Goal: Check status: Check status

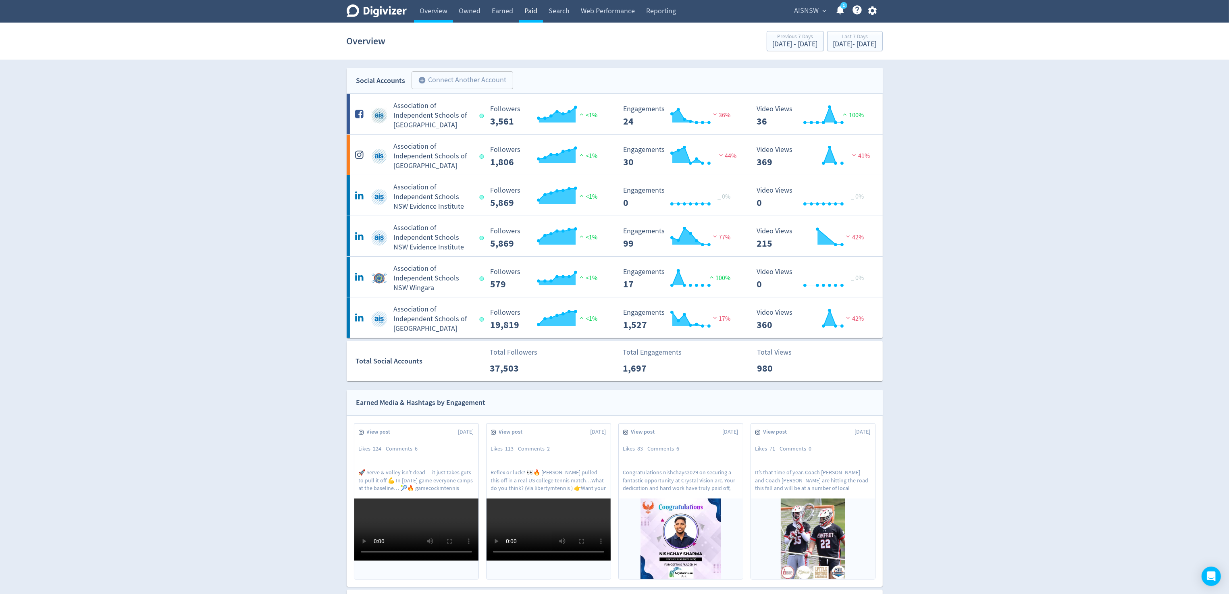
click at [532, 8] on link "Paid" at bounding box center [531, 11] width 24 height 23
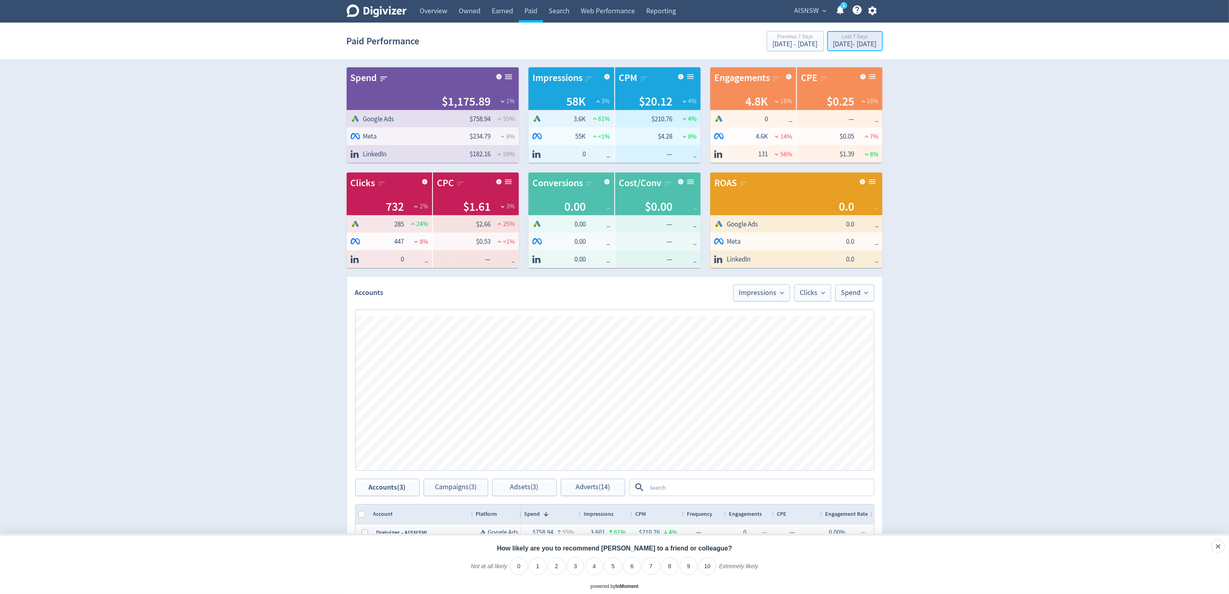
click at [833, 45] on div "[DATE] - [DATE]" at bounding box center [855, 44] width 44 height 7
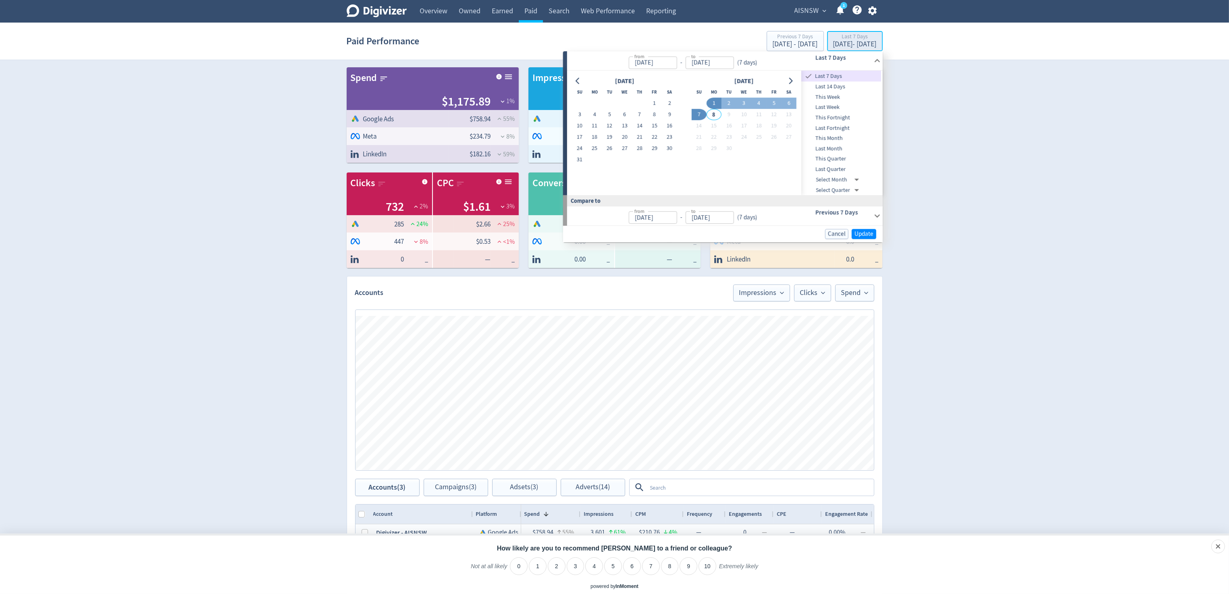
type input "[DATE]"
click at [575, 125] on button "10" at bounding box center [579, 126] width 15 height 11
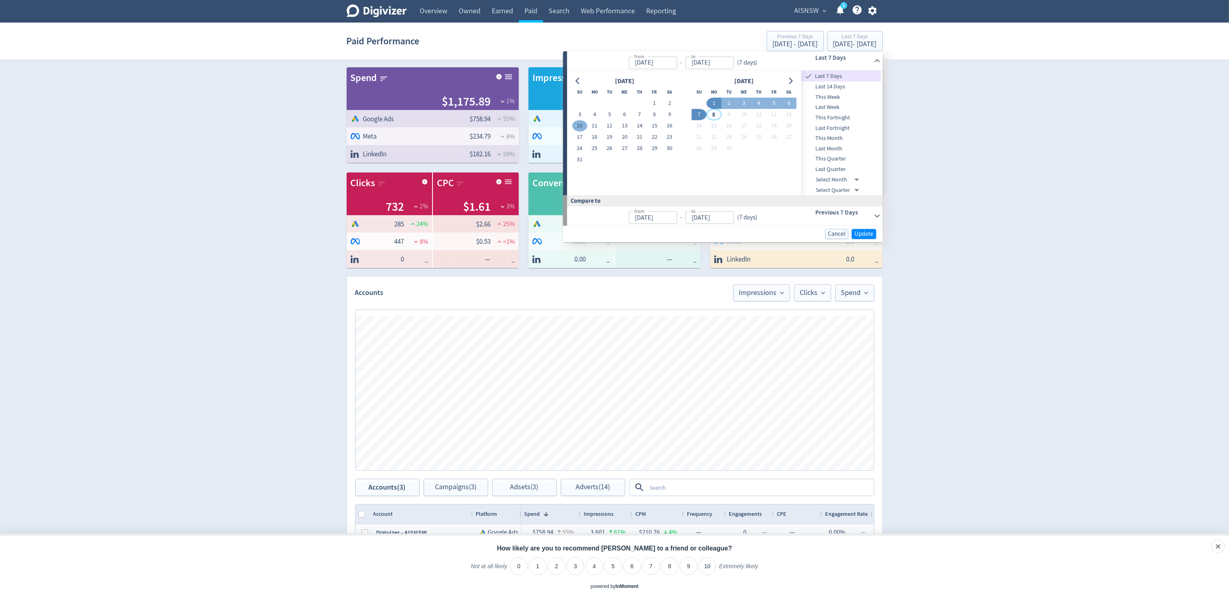
type input "[DATE]"
click at [862, 232] on span "Update" at bounding box center [864, 234] width 19 height 6
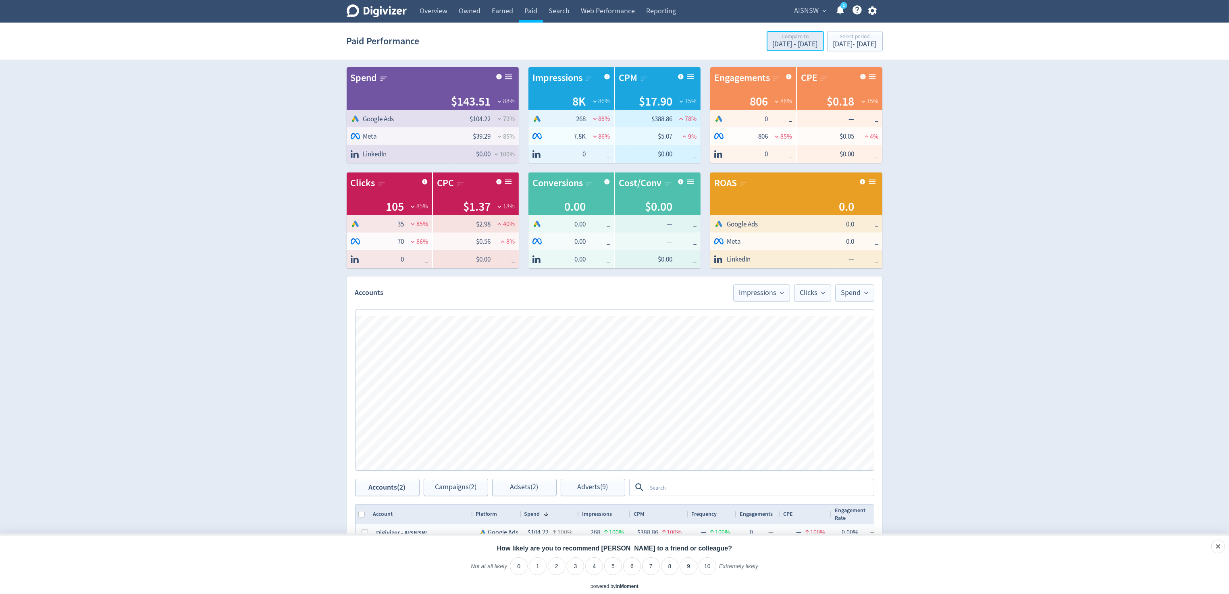
click at [773, 42] on div "[DATE] - [DATE]" at bounding box center [795, 44] width 45 height 7
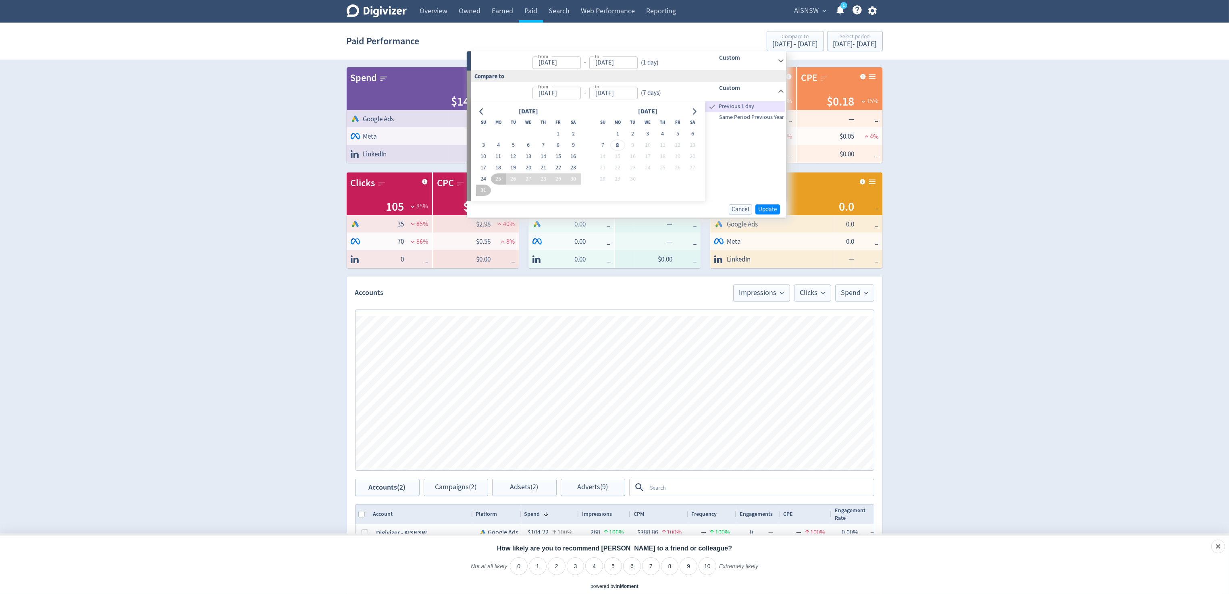
click at [1048, 133] on div "Digivizer Logo [PERSON_NAME] Logo Overview Owned Earned Paid Search Web Perform…" at bounding box center [614, 382] width 1229 height 764
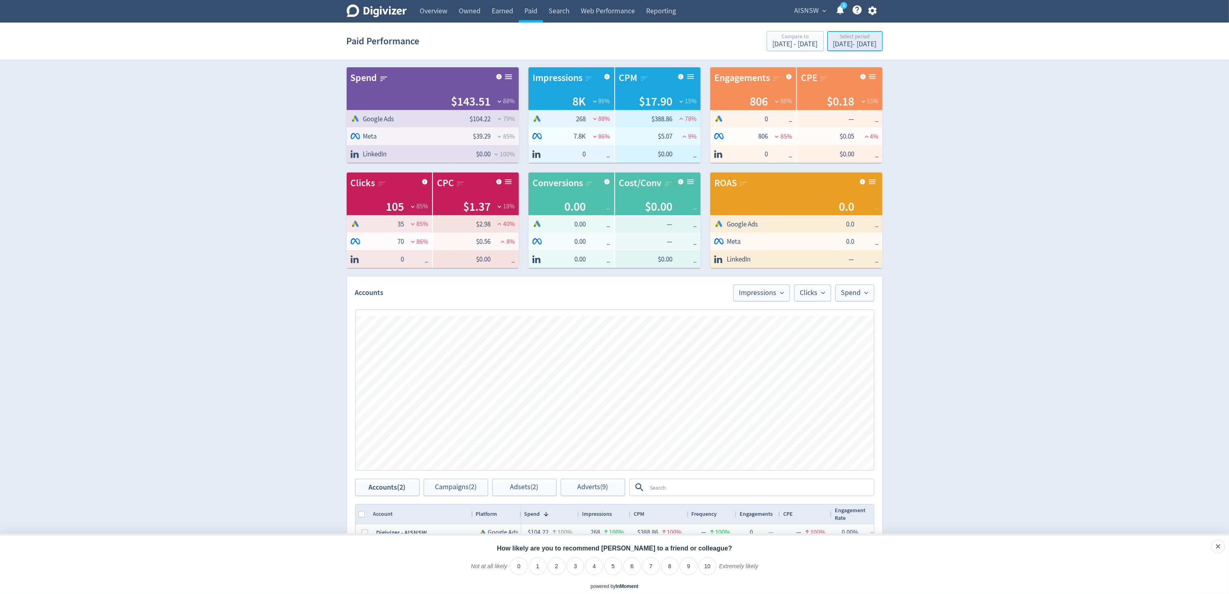
click at [833, 44] on div "[DATE] - [DATE]" at bounding box center [855, 44] width 44 height 7
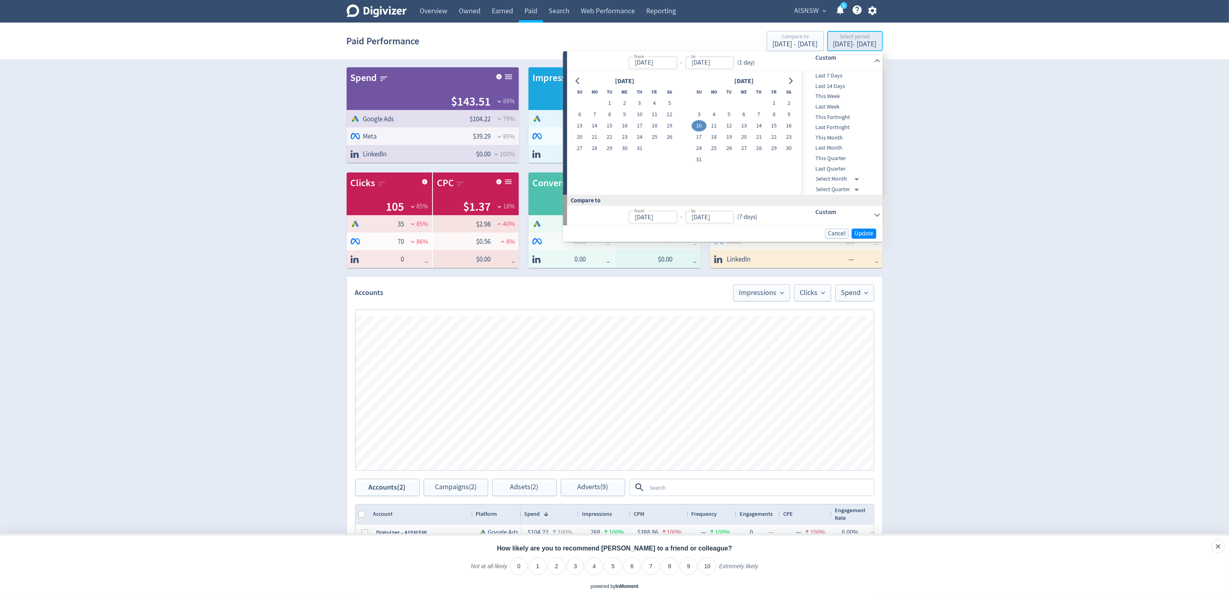
click at [833, 40] on div "Select period" at bounding box center [855, 37] width 44 height 7
click at [833, 43] on div "[DATE] - [DATE]" at bounding box center [855, 44] width 44 height 7
click at [579, 137] on button "20" at bounding box center [579, 137] width 15 height 11
type input "[DATE]"
click at [761, 116] on button "7" at bounding box center [758, 114] width 15 height 11
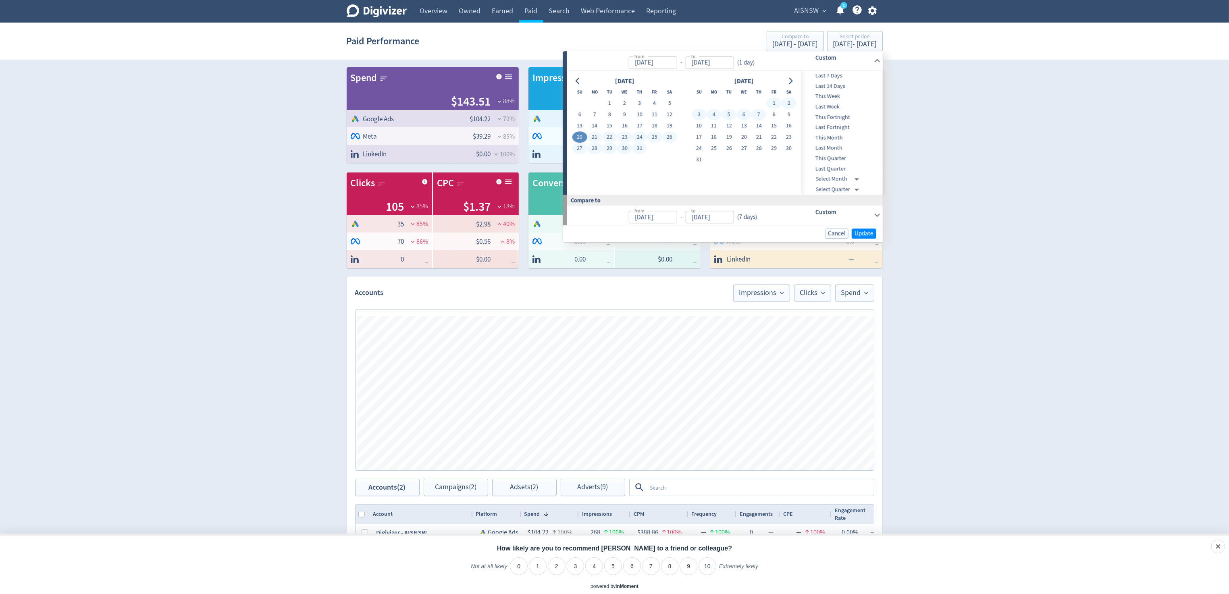
type input "[DATE]"
click at [869, 234] on span "Update" at bounding box center [864, 234] width 19 height 6
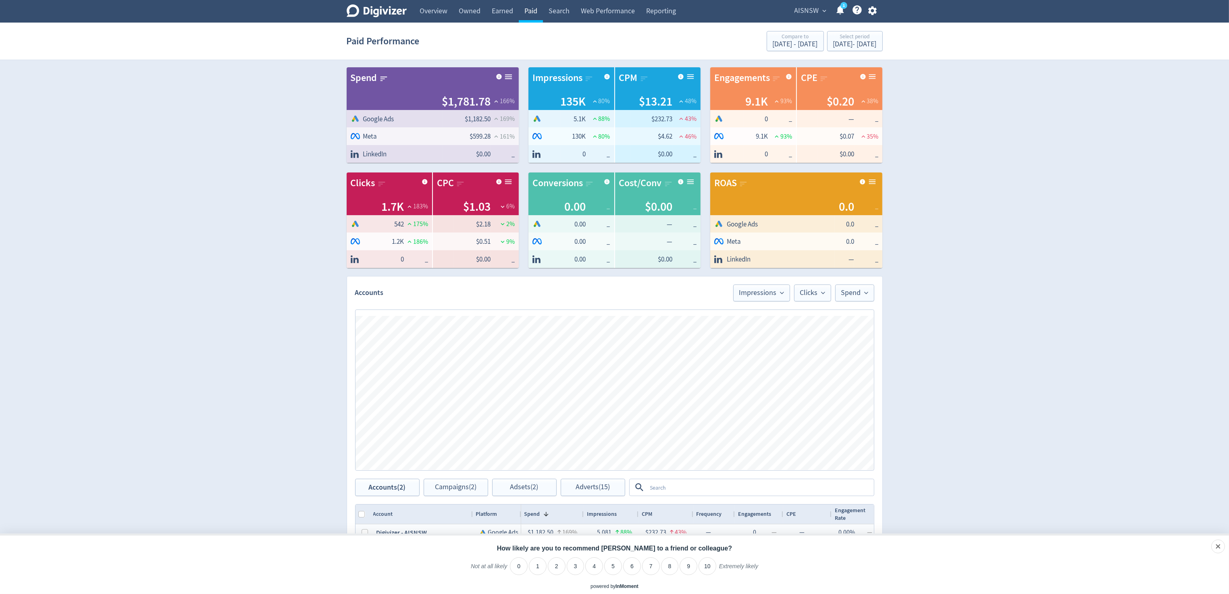
click at [533, 12] on link "Paid" at bounding box center [531, 11] width 24 height 23
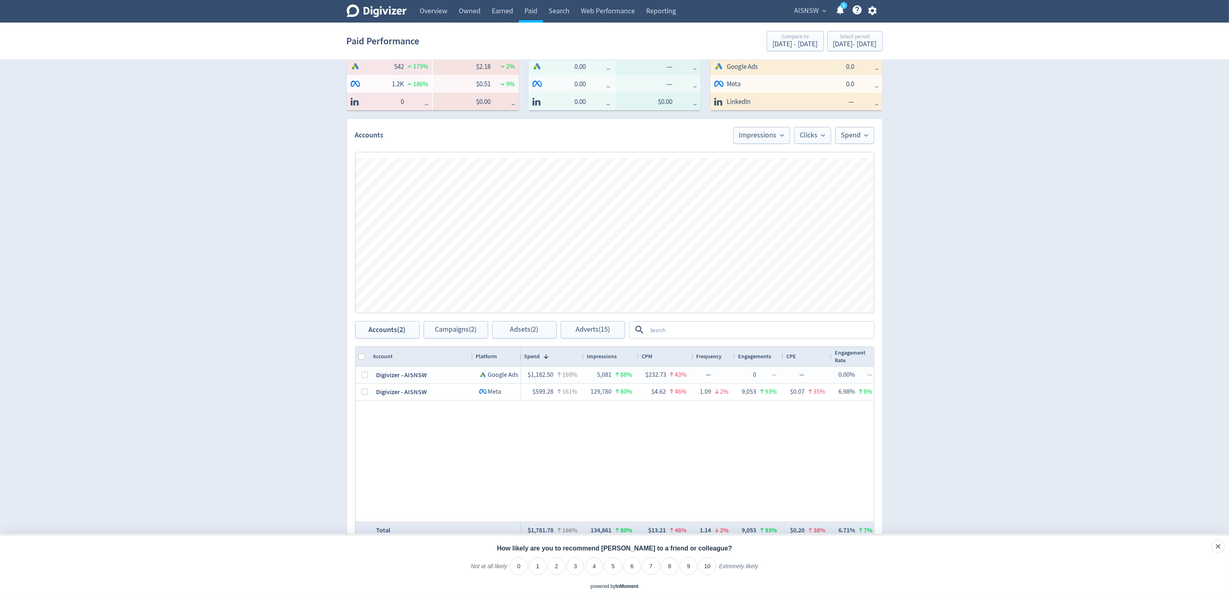
scroll to position [179, 0]
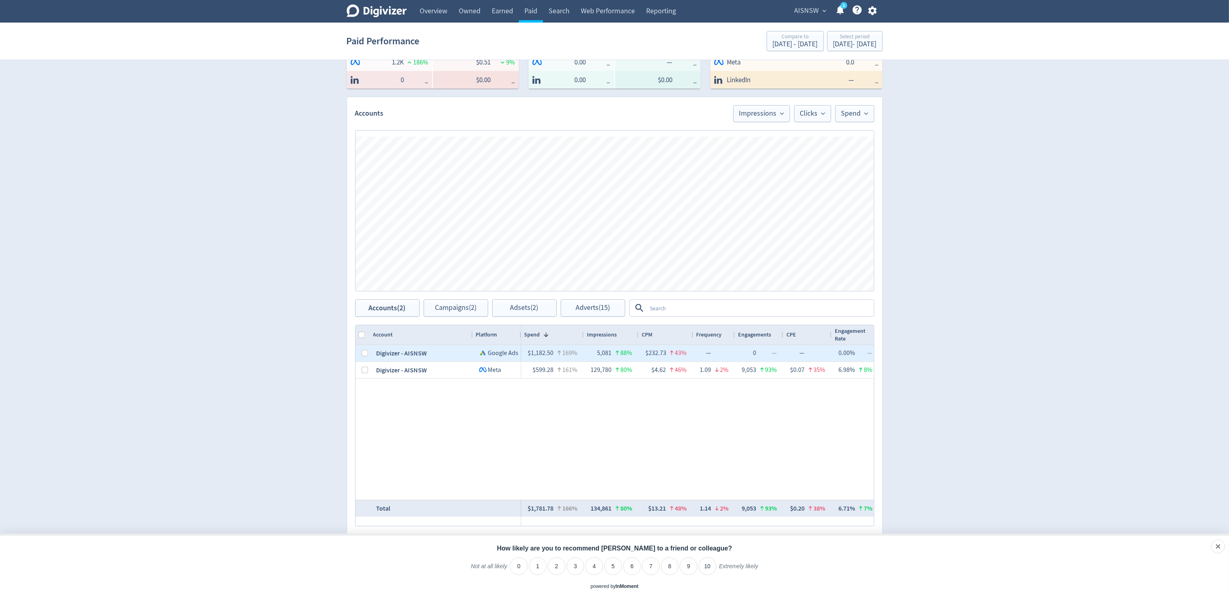
click at [406, 352] on div "Digivizer - AISNSW" at bounding box center [421, 353] width 103 height 17
click at [363, 353] on input "Press Space to toggle row selection (unchecked)" at bounding box center [365, 353] width 6 height 6
checkbox input "true"
checkbox input "false"
click at [458, 308] on span "Campaigns (1)" at bounding box center [456, 308] width 42 height 8
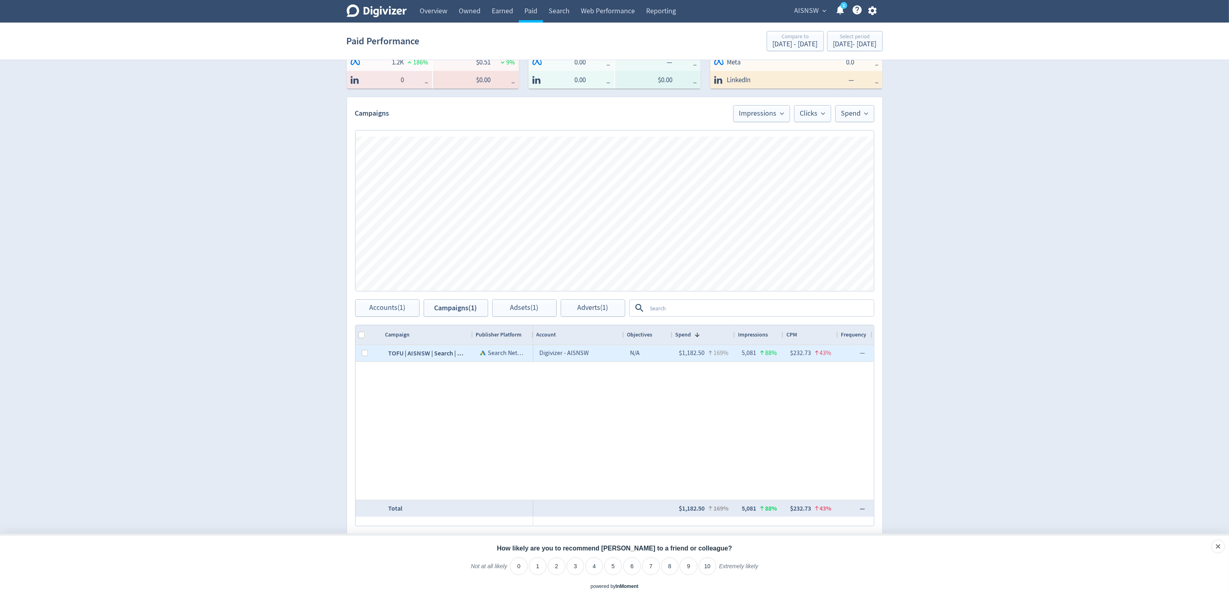
click at [446, 353] on div "TOFU | AISNSW | Search | Learning Courses | [DATE]" at bounding box center [427, 353] width 91 height 17
click at [499, 349] on span "Search Network" at bounding box center [509, 353] width 43 height 8
click at [362, 353] on input "Press Space to toggle row selection (unchecked)" at bounding box center [365, 353] width 6 height 6
checkbox input "true"
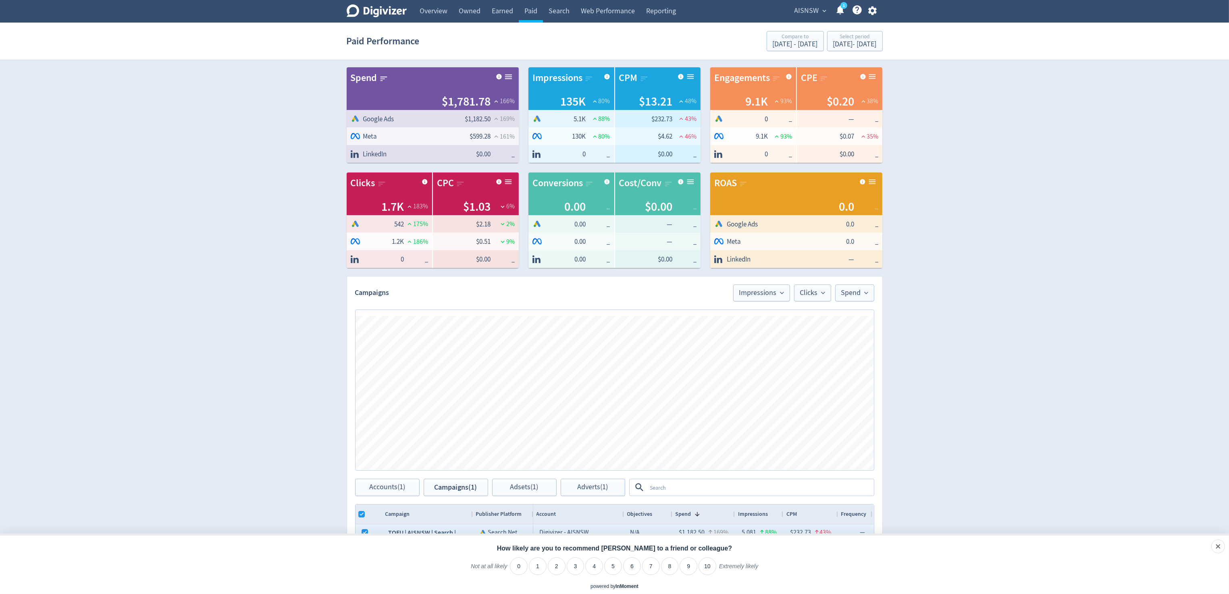
click at [384, 153] on span "LinkedIn" at bounding box center [375, 155] width 24 height 10
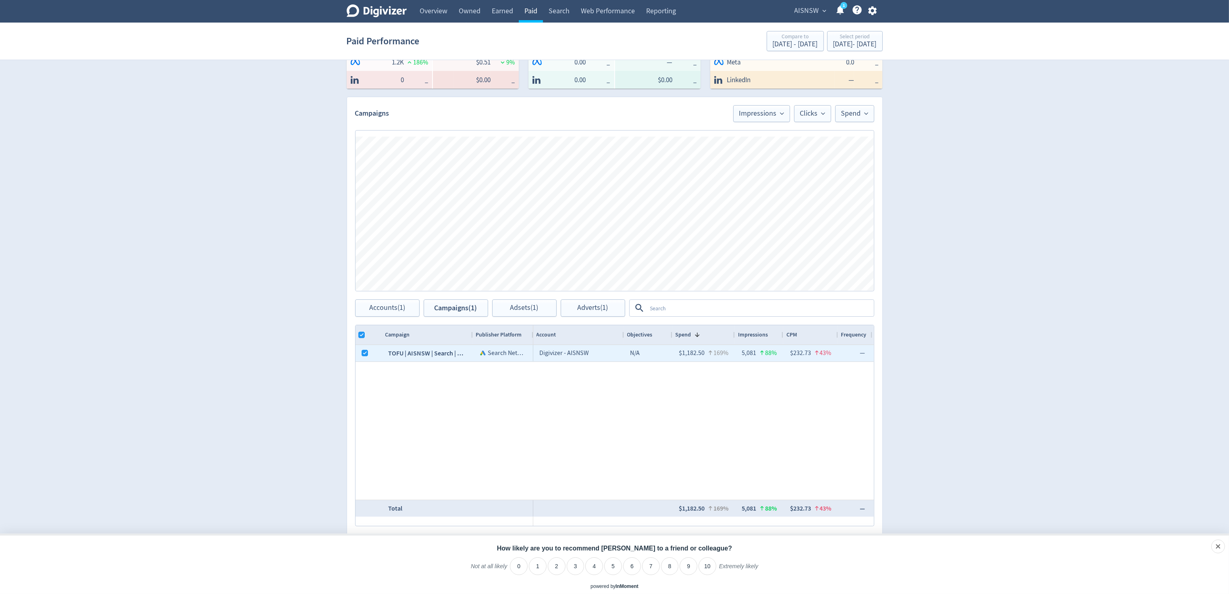
checkbox input "false"
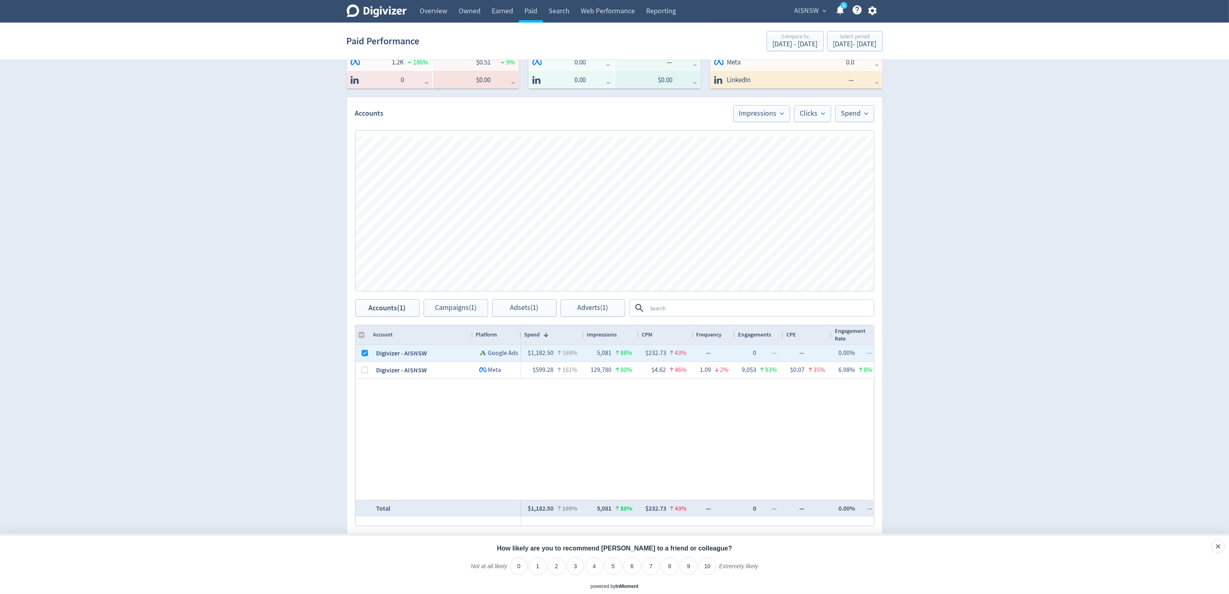
scroll to position [0, 0]
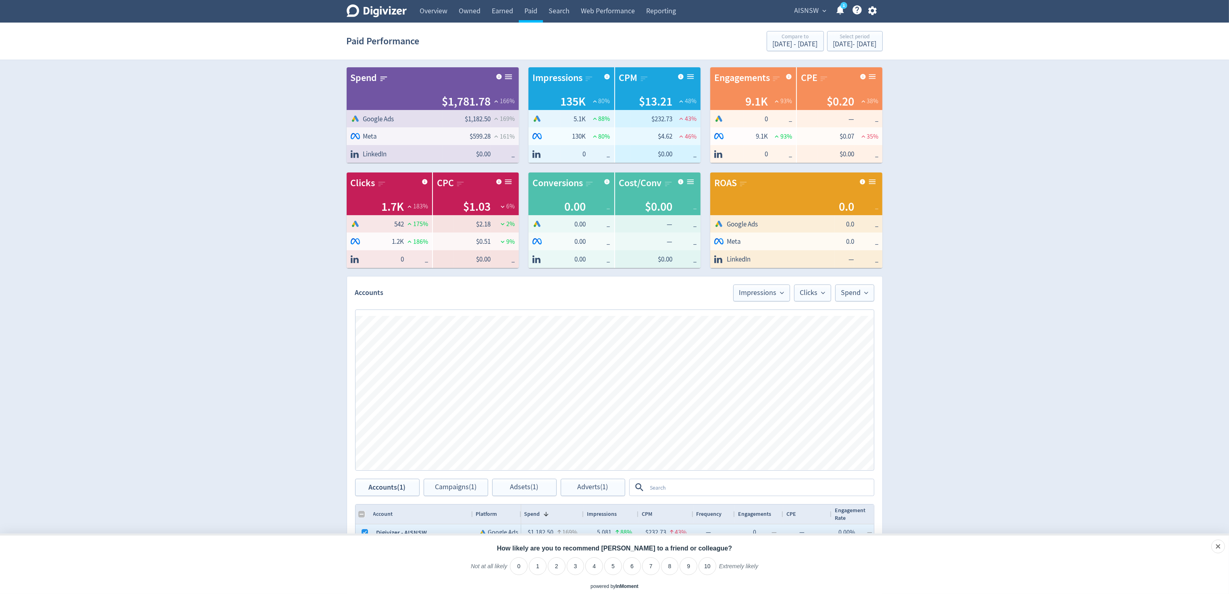
click at [424, 263] on span "_" at bounding box center [416, 259] width 24 height 9
click at [840, 44] on div "[DATE] - [DATE]" at bounding box center [855, 44] width 44 height 7
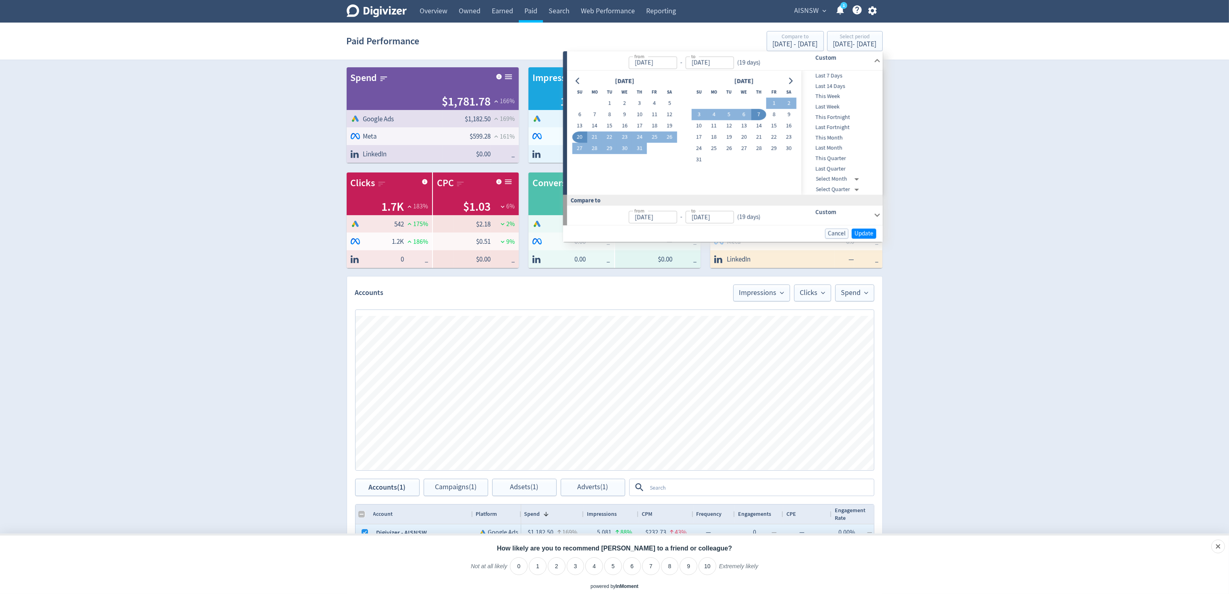
click at [1111, 219] on div "Digivizer Logo [PERSON_NAME] Logo Overview Owned Earned Paid Search Web Perform…" at bounding box center [614, 382] width 1229 height 764
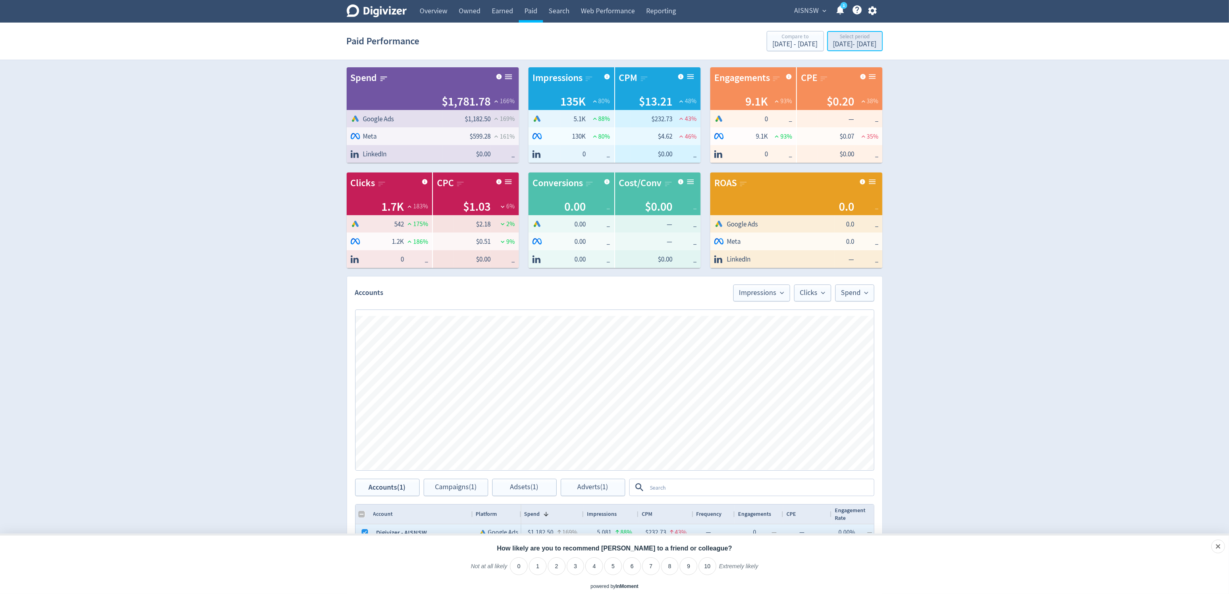
click at [833, 46] on div "[DATE] - [DATE]" at bounding box center [855, 44] width 44 height 7
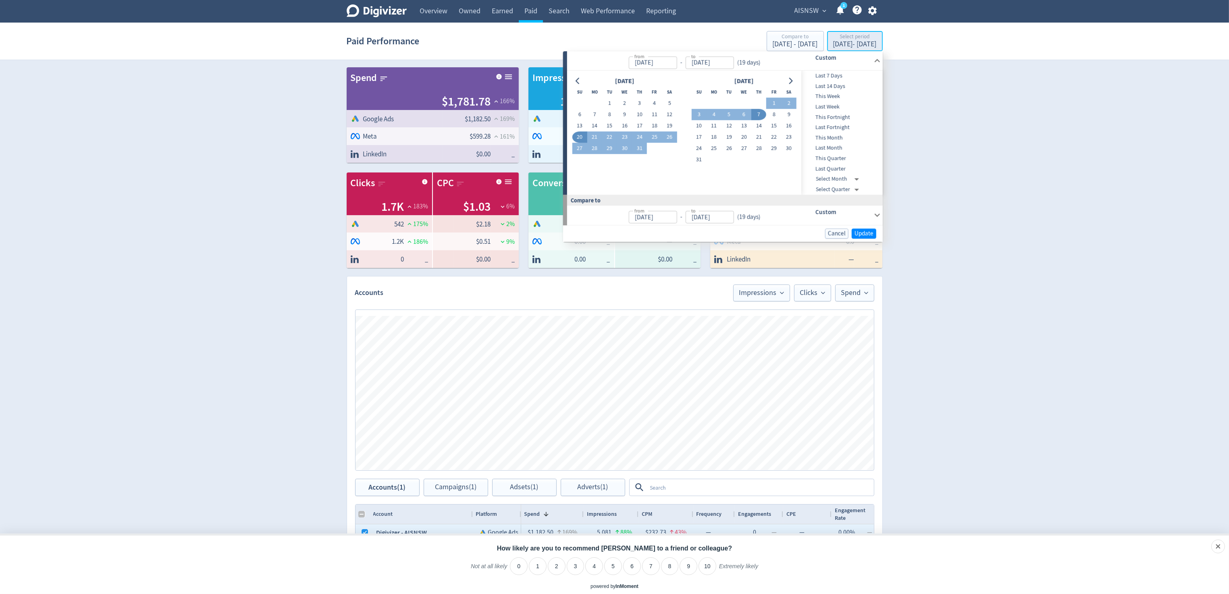
type input "[DATE]"
click at [839, 232] on span "Cancel" at bounding box center [837, 234] width 18 height 6
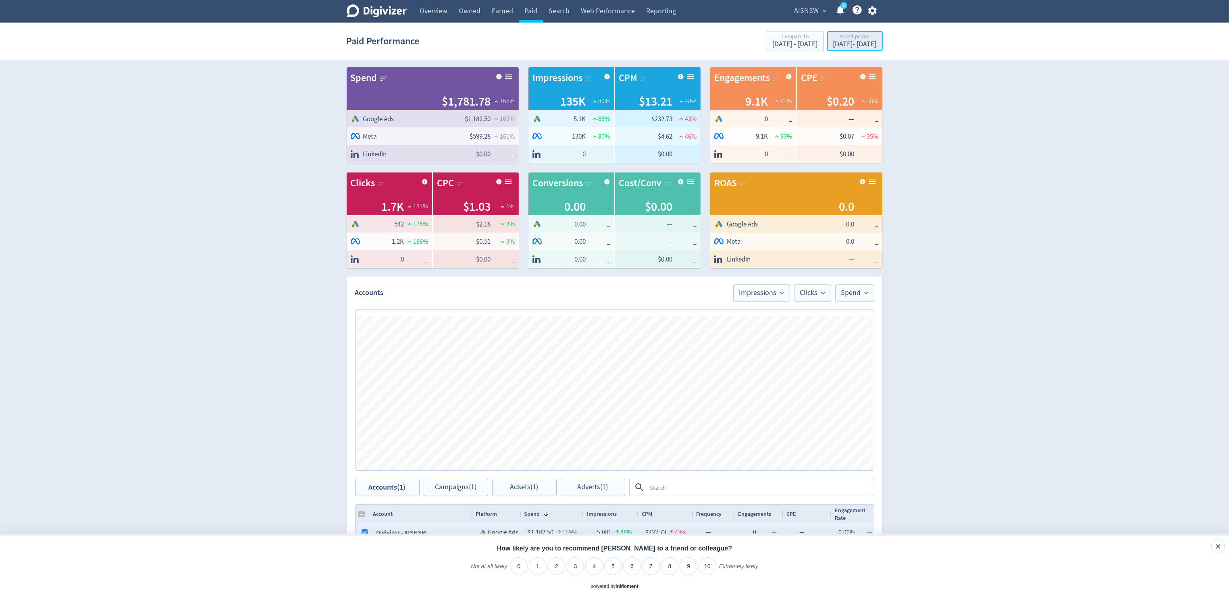
click at [833, 41] on div "[DATE] - [DATE]" at bounding box center [855, 44] width 44 height 7
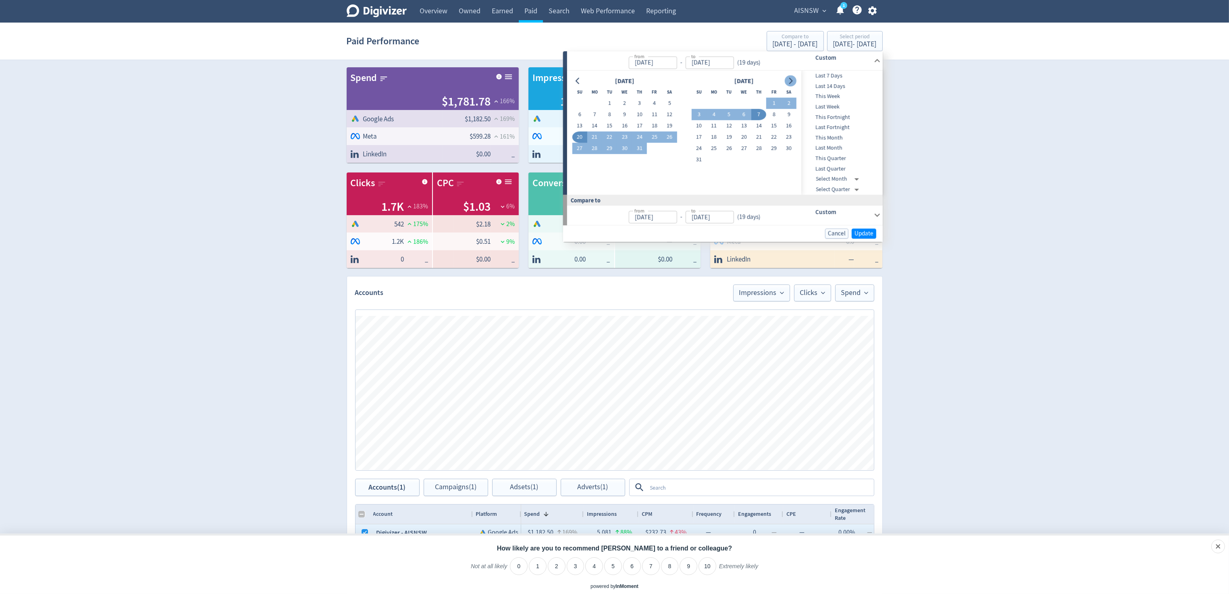
click at [789, 81] on icon "Go to next month" at bounding box center [790, 81] width 6 height 6
click at [687, 176] on div "[DATE] Su Mo Tu We Th Fr Sa 1 2 3 4 5 6 7 8 9 10 11 12 13 14 15 16 17 18 19 20 …" at bounding box center [684, 133] width 224 height 114
click at [649, 116] on button "8" at bounding box center [654, 114] width 15 height 11
type input "[DATE]"
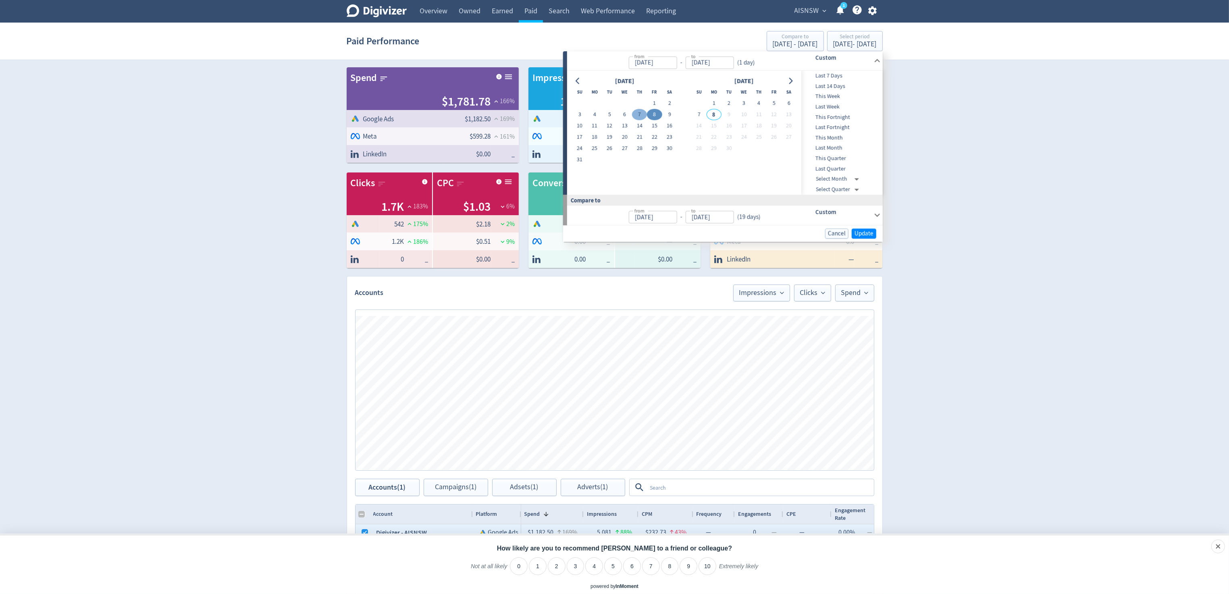
click at [642, 115] on button "7" at bounding box center [639, 114] width 15 height 11
type input "[DATE]"
click at [578, 155] on button "31" at bounding box center [579, 159] width 15 height 11
type input "[DATE]"
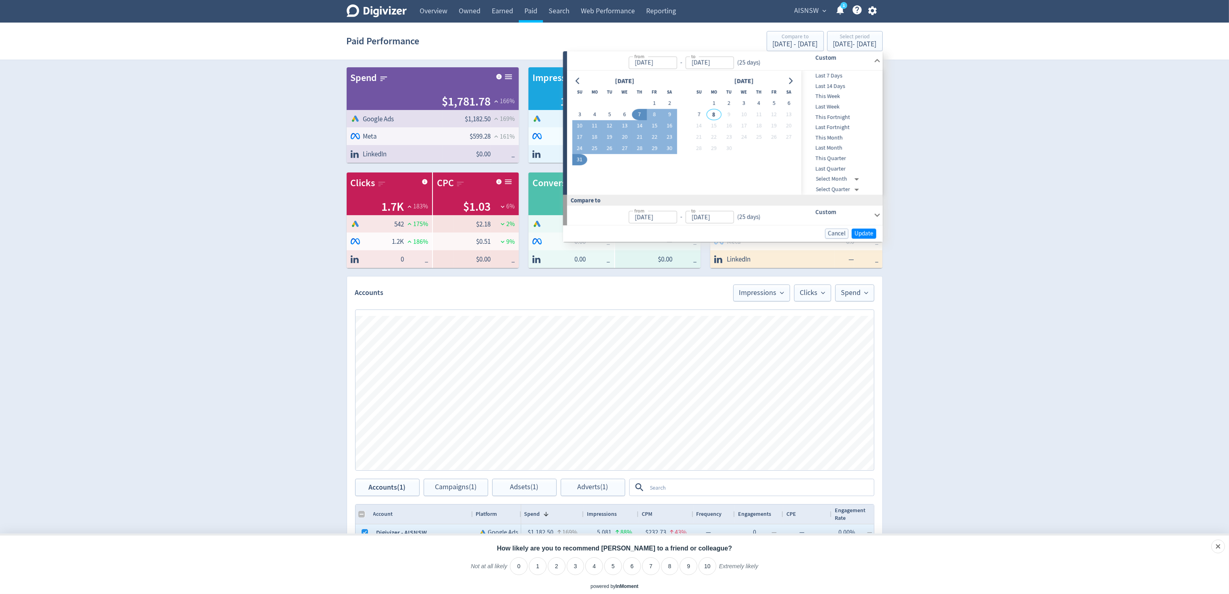
type input "[DATE]"
click at [861, 234] on span "Update" at bounding box center [864, 234] width 19 height 6
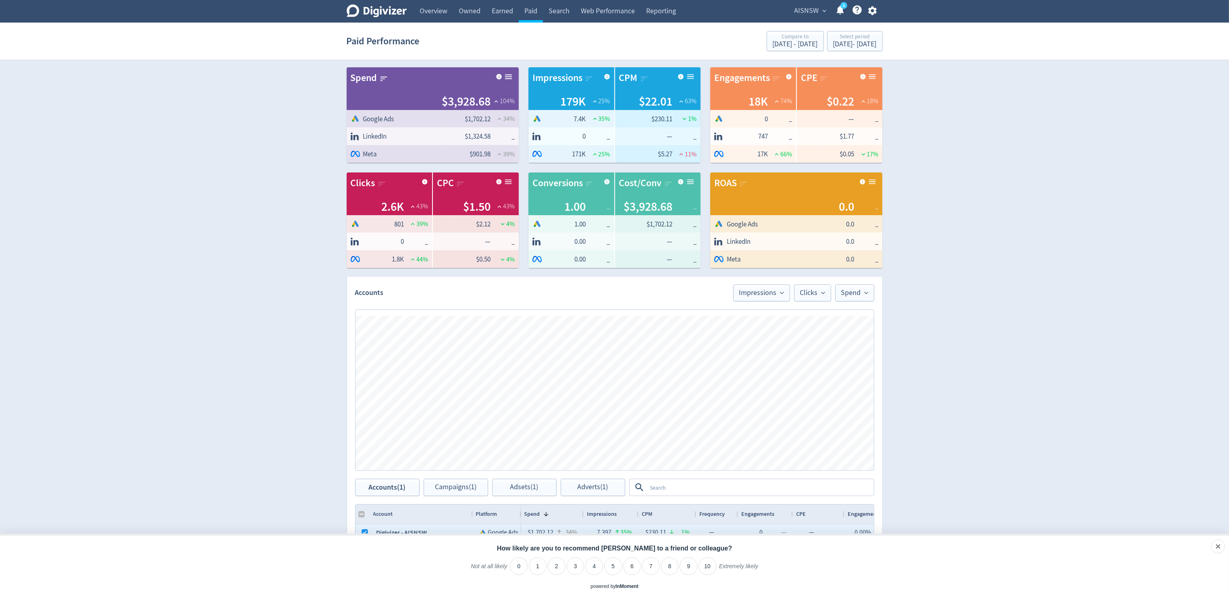
click at [405, 157] on span "Logo of Meta Platforms -- Graphic created by [PERSON_NAME] * Meta" at bounding box center [395, 154] width 88 height 10
click at [408, 152] on span "Logo of Meta Platforms -- Graphic created by [PERSON_NAME] * Meta" at bounding box center [395, 154] width 88 height 10
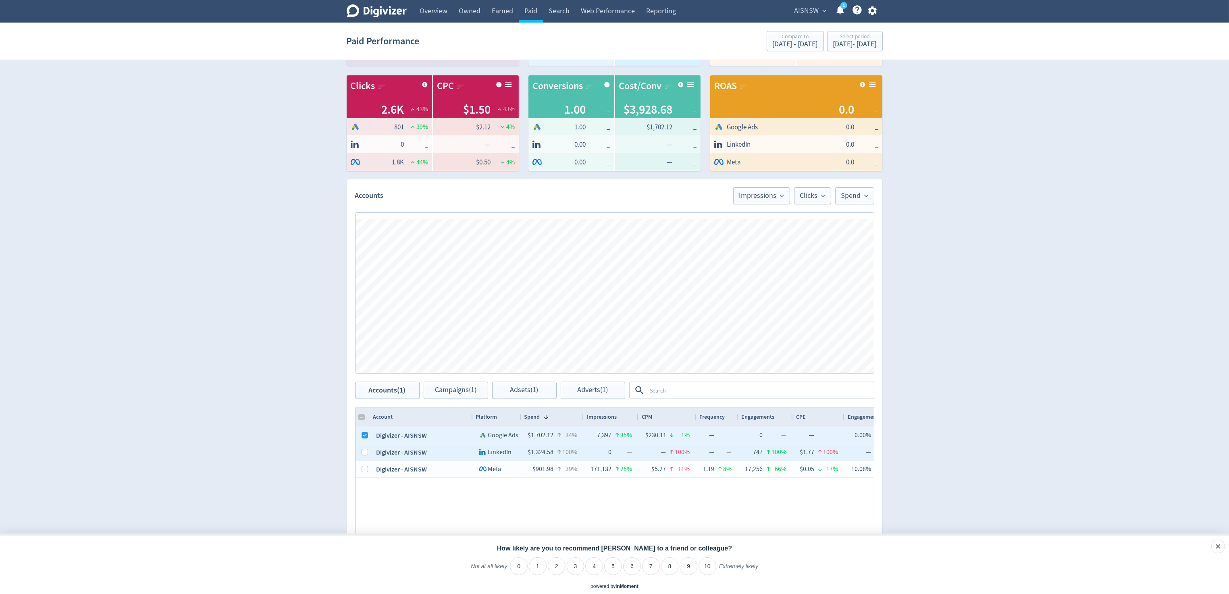
scroll to position [179, 0]
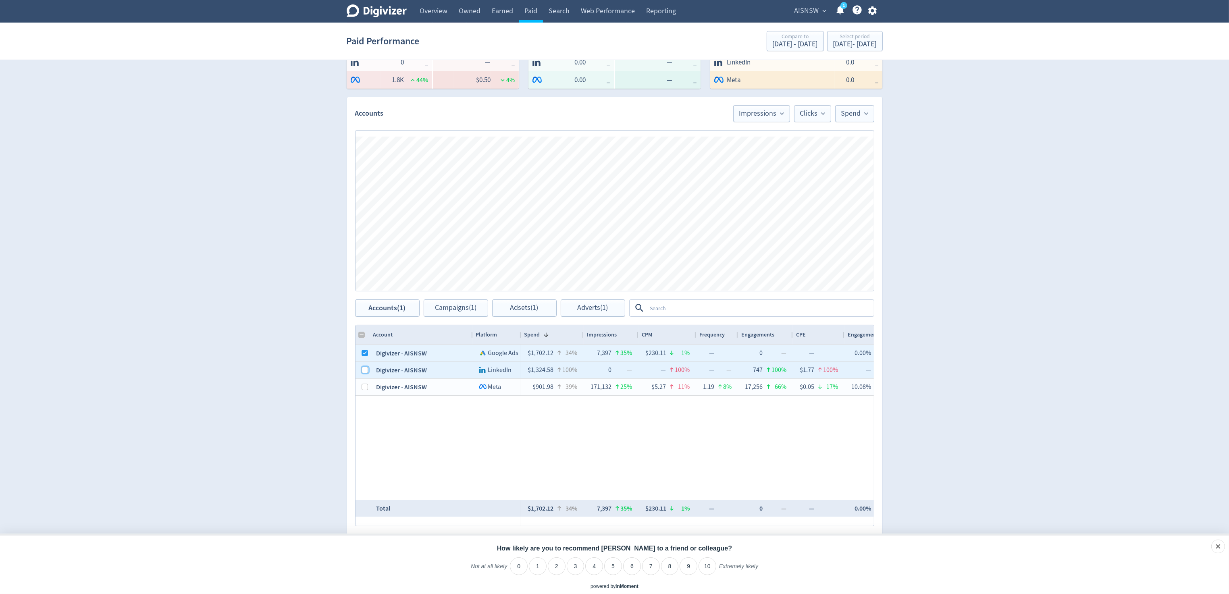
click at [362, 369] on input "Press Space to toggle row selection (unchecked)" at bounding box center [365, 370] width 6 height 6
checkbox input "true"
checkbox input "false"
click at [365, 355] on input "Press Space to toggle row selection (checked)" at bounding box center [365, 353] width 6 height 6
checkbox input "false"
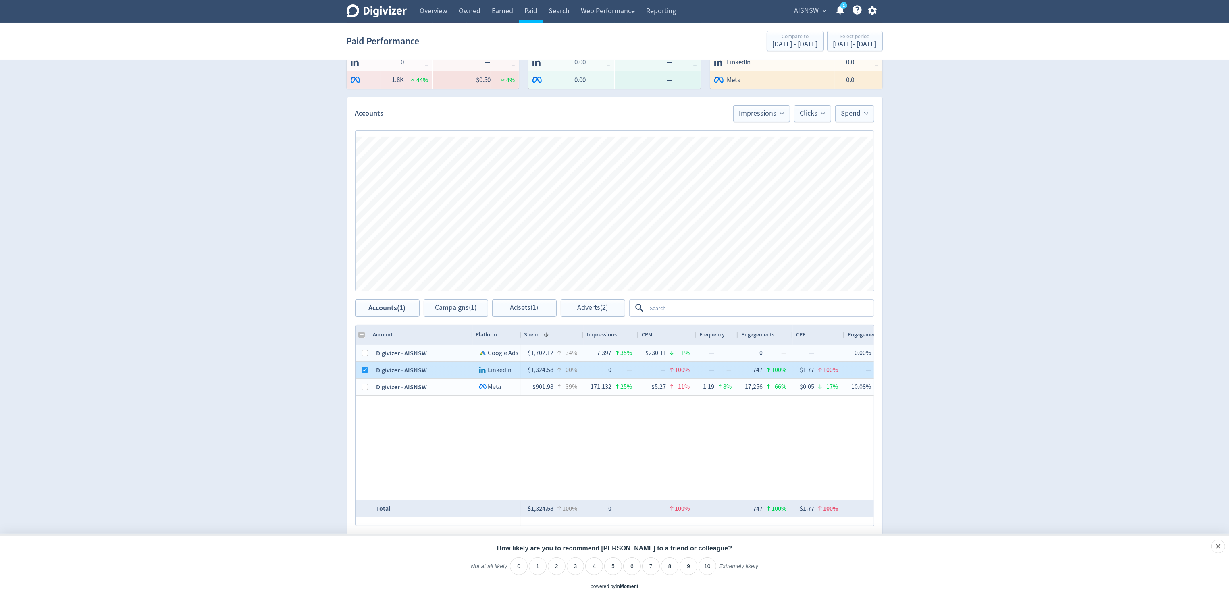
click at [526, 368] on div "$1,324.58 100%" at bounding box center [552, 370] width 63 height 17
click at [432, 369] on div "Digivizer - AISNSW" at bounding box center [421, 370] width 103 height 17
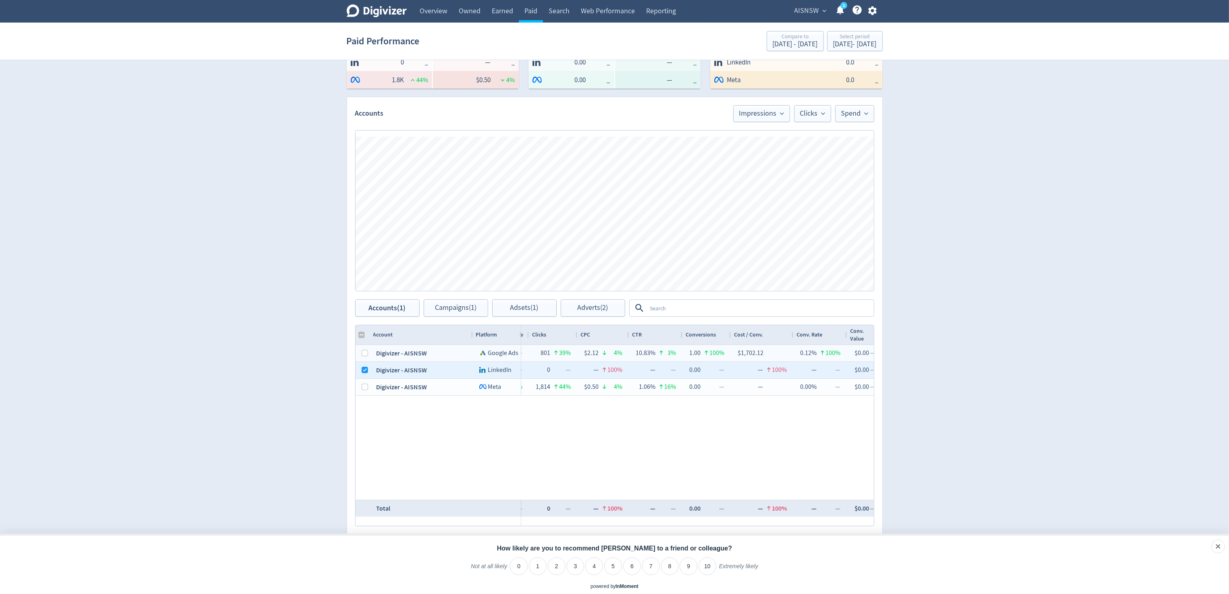
scroll to position [0, 0]
checkbox input "false"
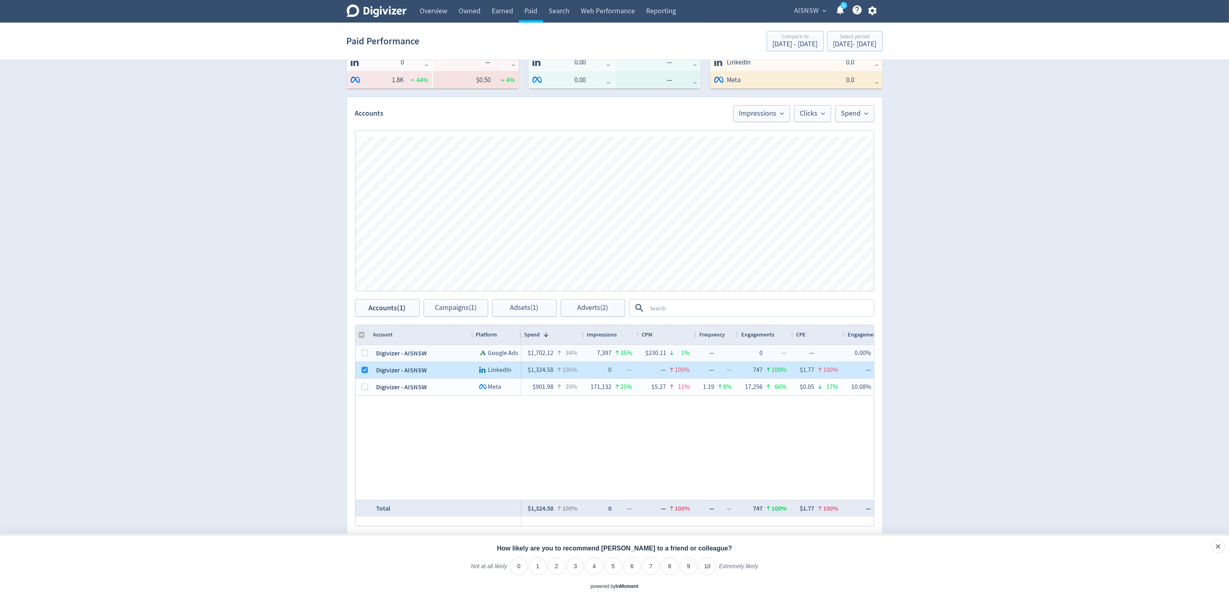
click at [498, 370] on span "LinkedIn" at bounding box center [500, 370] width 24 height 8
click at [686, 312] on textarea at bounding box center [760, 308] width 226 height 15
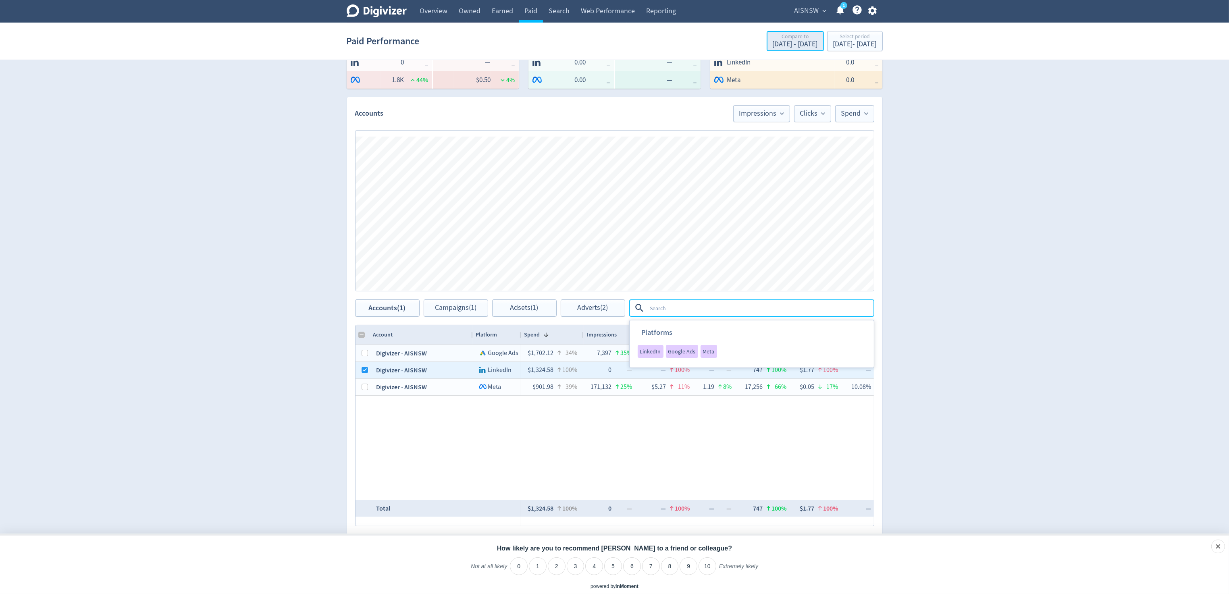
click at [773, 46] on div "[DATE] - [DATE]" at bounding box center [795, 44] width 45 height 7
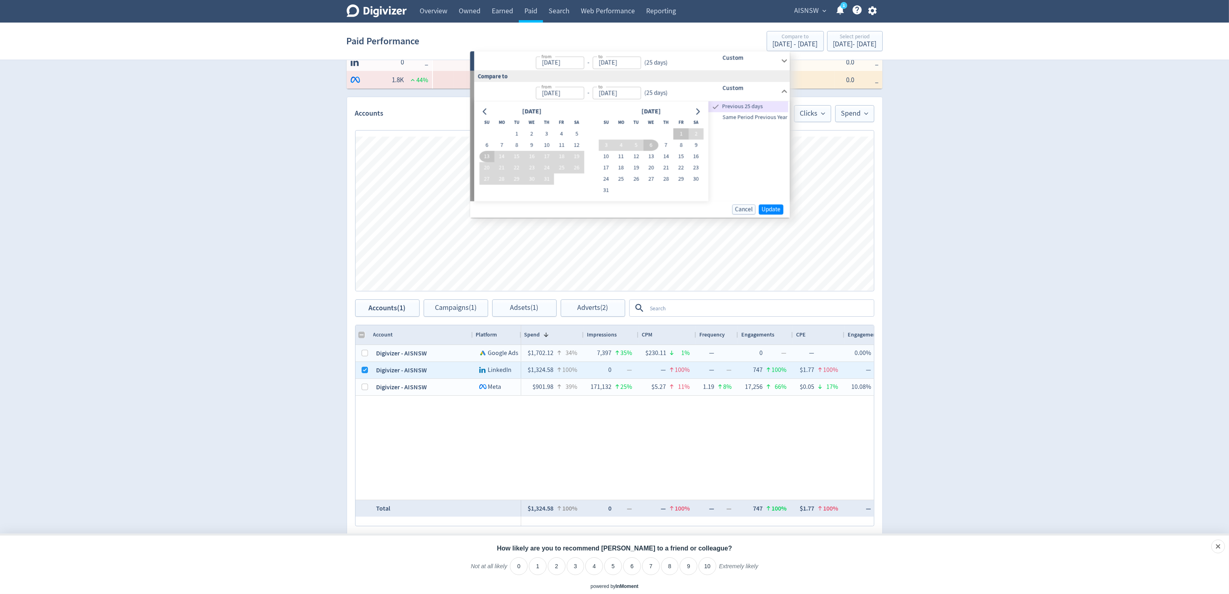
click at [679, 133] on button "1" at bounding box center [681, 133] width 15 height 11
type input "[DATE]"
click at [603, 191] on button "31" at bounding box center [606, 190] width 15 height 11
type input "[DATE]"
click at [772, 207] on span "Update" at bounding box center [770, 209] width 19 height 6
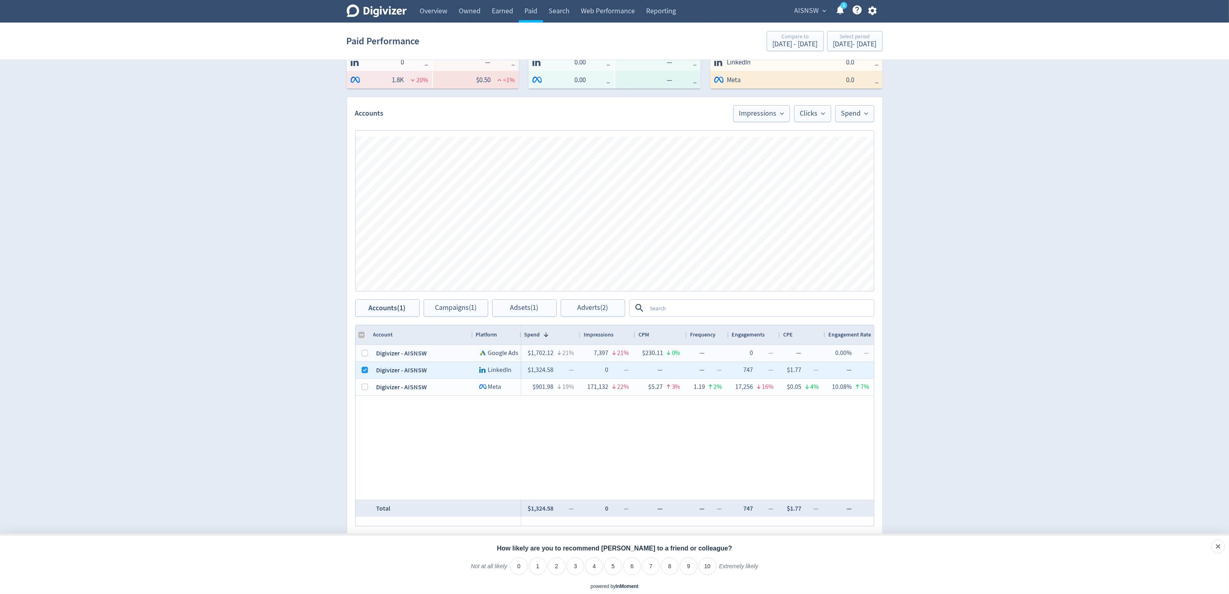
checkbox input "false"
click at [499, 371] on span "LinkedIn" at bounding box center [500, 370] width 24 height 8
click at [414, 371] on div "Digivizer - AISNSW" at bounding box center [421, 370] width 103 height 17
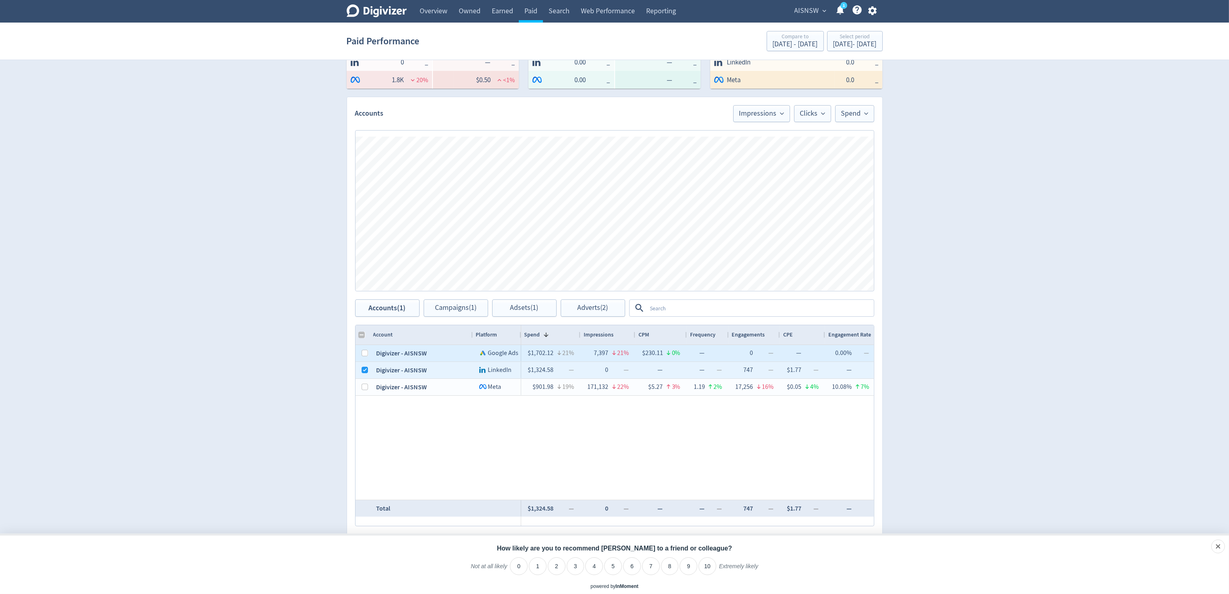
click at [398, 353] on div "Digivizer - AISNSW" at bounding box center [421, 353] width 103 height 17
click at [364, 353] on input "Press Space to toggle row selection (unchecked)" at bounding box center [365, 353] width 6 height 6
checkbox input "true"
checkbox input "false"
click at [366, 354] on input "Press Space to toggle row selection (checked)" at bounding box center [365, 353] width 6 height 6
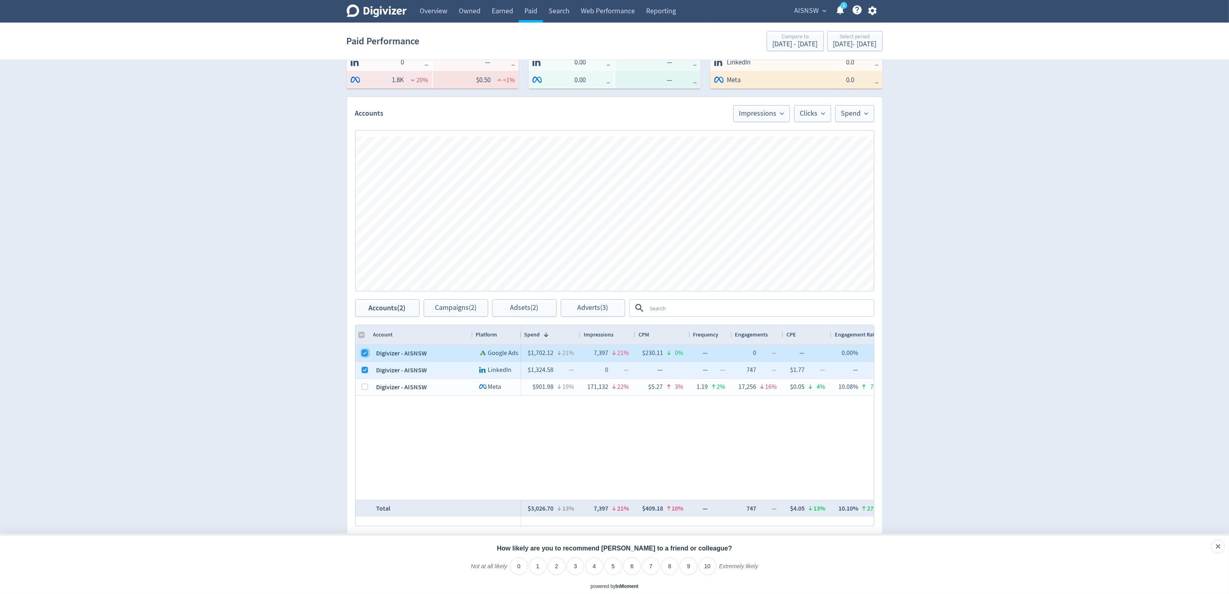
checkbox input "false"
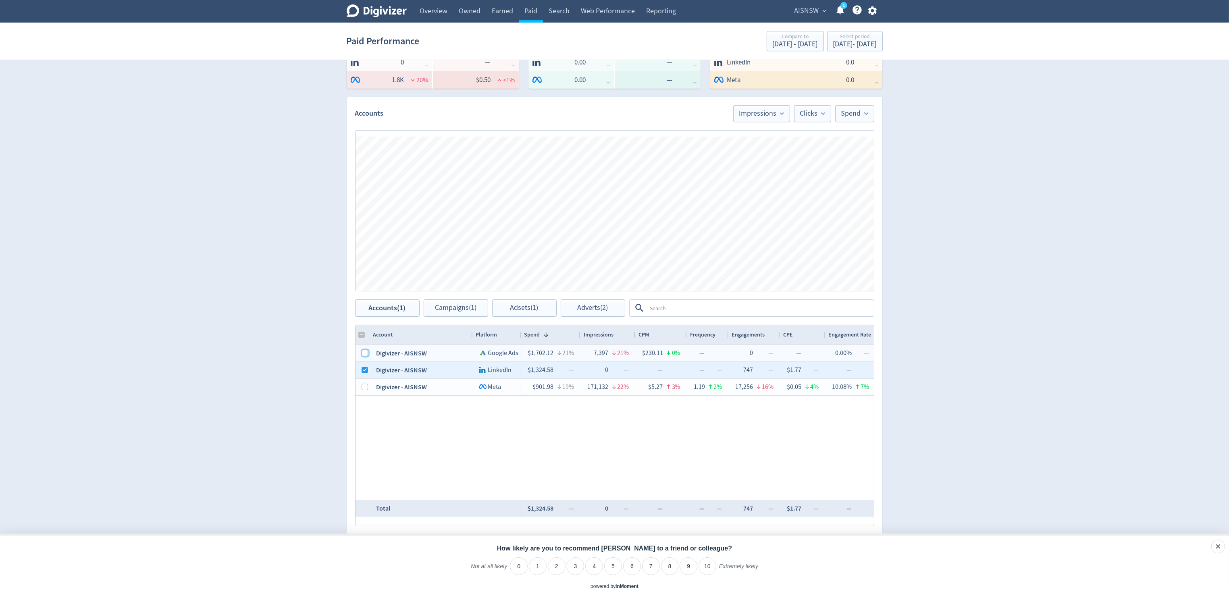
checkbox input "false"
click at [870, 47] on div "[DATE] - [DATE]" at bounding box center [855, 44] width 44 height 7
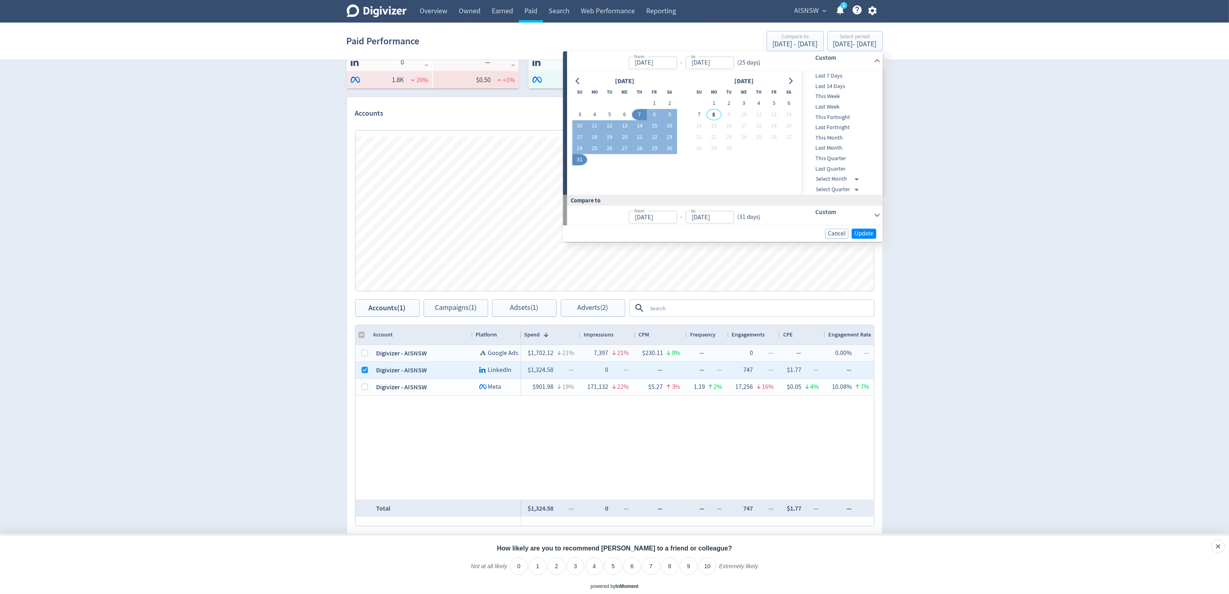
drag, startPoint x: 699, startPoint y: 114, endPoint x: 766, endPoint y: 166, distance: 83.9
click at [700, 114] on button "7" at bounding box center [698, 114] width 15 height 11
type input "[DATE]"
click at [652, 105] on button "1" at bounding box center [654, 103] width 15 height 11
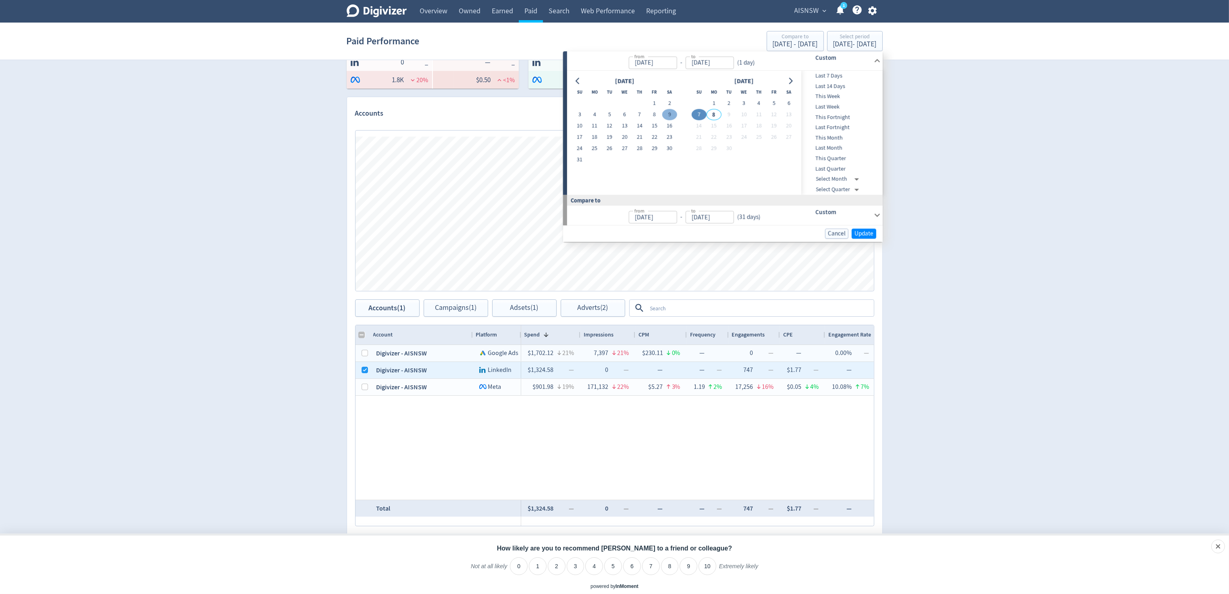
type input "[DATE]"
click at [700, 114] on button "7" at bounding box center [698, 114] width 15 height 11
type input "[DATE]"
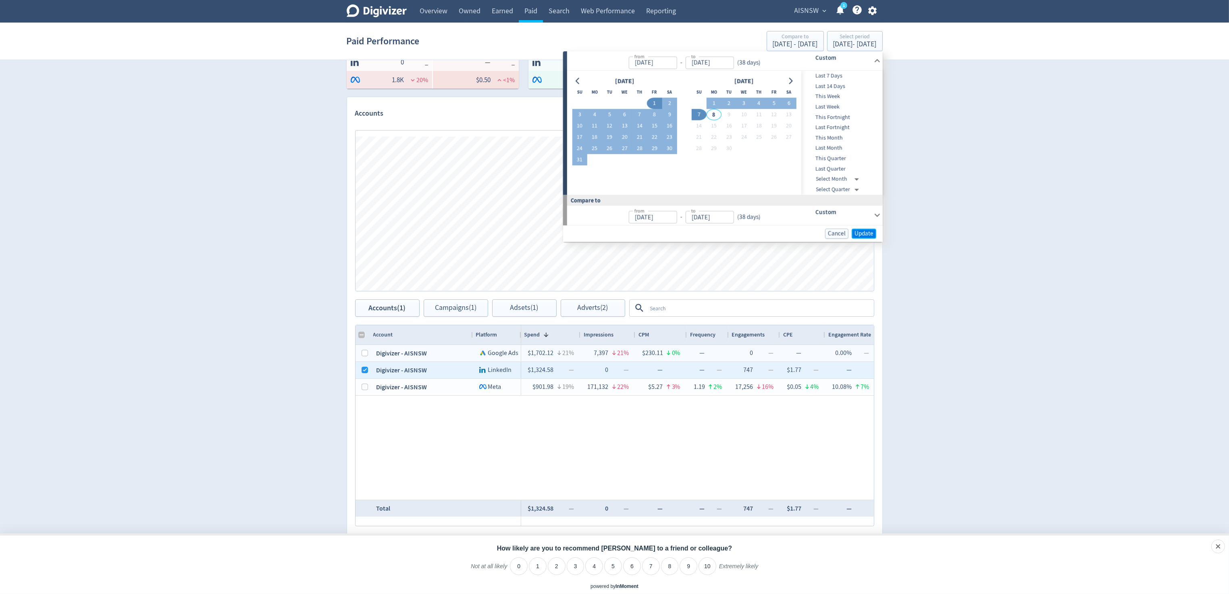
click at [867, 233] on span "Update" at bounding box center [864, 234] width 19 height 6
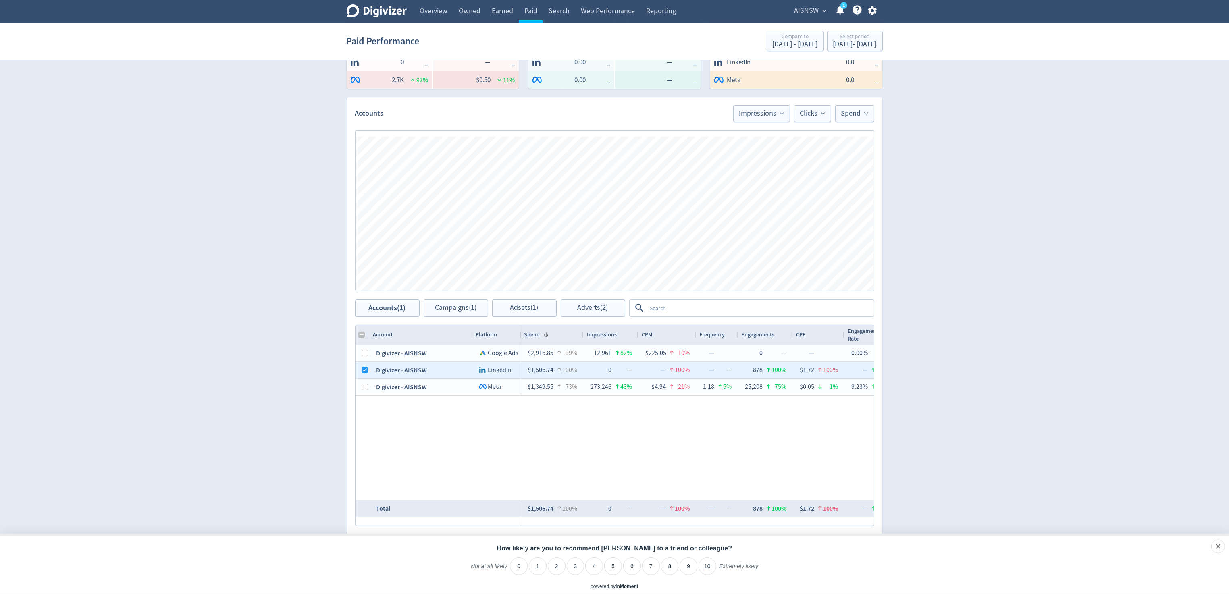
checkbox input "false"
click at [364, 368] on input "Press Space to toggle row selection (checked)" at bounding box center [365, 370] width 6 height 6
checkbox input "false"
